Goal: Find contact information: Find contact information

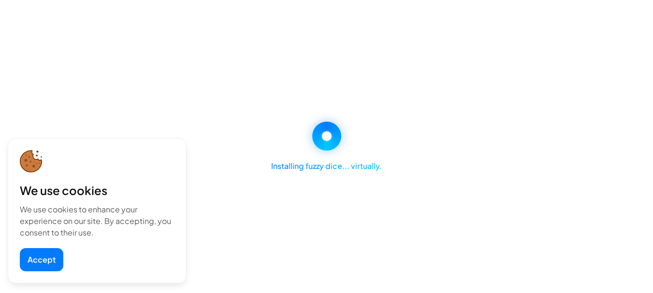
select select "********"
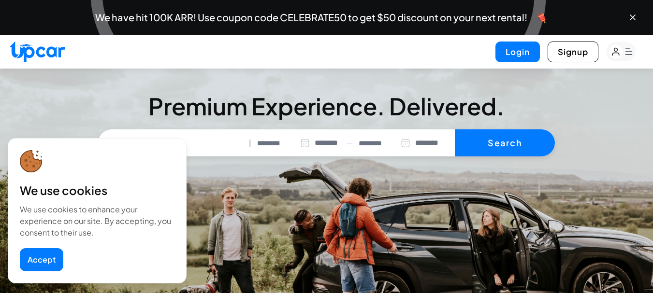
scroll to position [4125, 0]
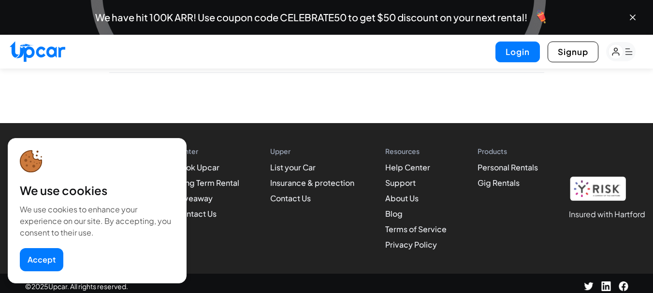
click at [41, 264] on button "Accept" at bounding box center [41, 259] width 43 height 23
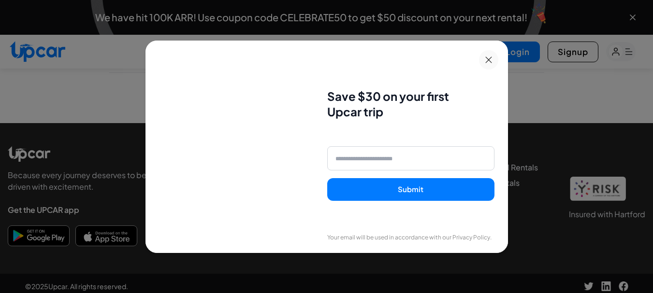
click at [492, 58] on icon at bounding box center [488, 60] width 6 height 6
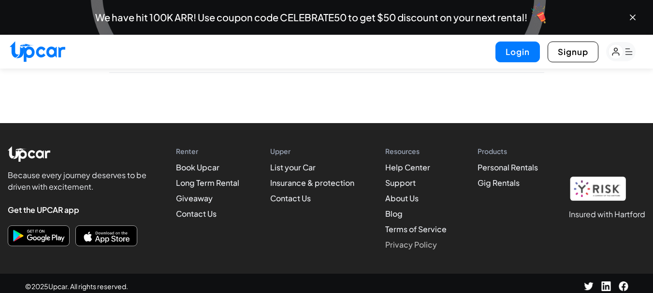
click at [422, 240] on link "Privacy Policy" at bounding box center [411, 245] width 52 height 10
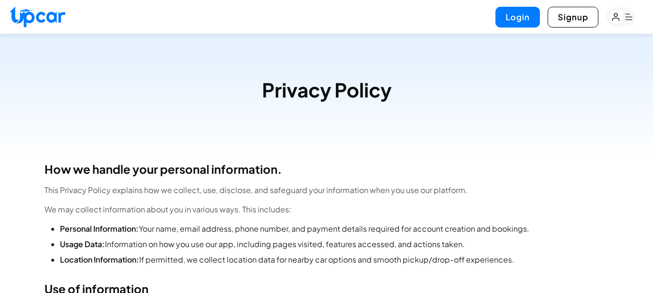
scroll to position [446, 0]
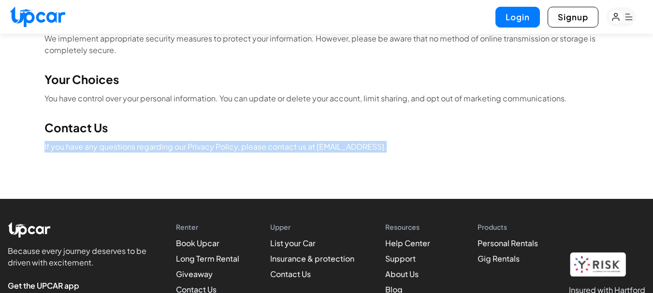
drag, startPoint x: 380, startPoint y: 147, endPoint x: 356, endPoint y: 134, distance: 27.9
click at [356, 134] on div "Contact Us If you have any questions regarding our Privacy Policy, please conta…" at bounding box center [326, 136] width 565 height 33
click at [356, 134] on h2 "Contact Us" at bounding box center [326, 127] width 565 height 15
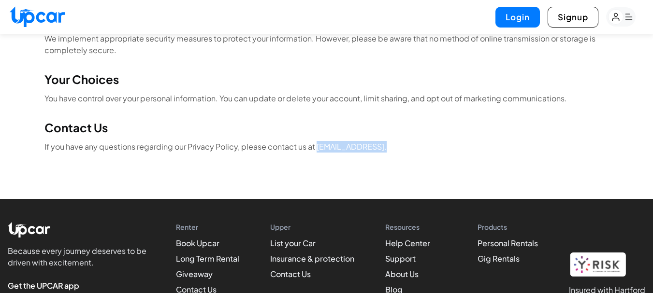
drag, startPoint x: 381, startPoint y: 147, endPoint x: 316, endPoint y: 146, distance: 65.3
click at [316, 146] on p "If you have any questions regarding our Privacy Policy, please contact us at [E…" at bounding box center [326, 147] width 565 height 12
copy p "[EMAIL_ADDRESS]"
